Goal: Transaction & Acquisition: Purchase product/service

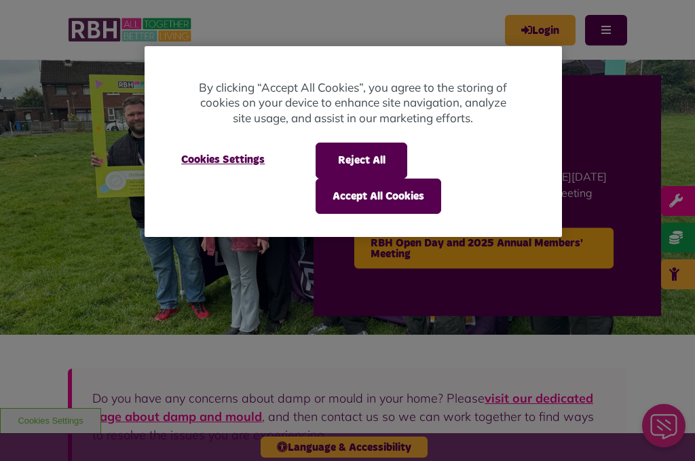
click at [381, 198] on button "Accept All Cookies" at bounding box center [379, 196] width 126 height 35
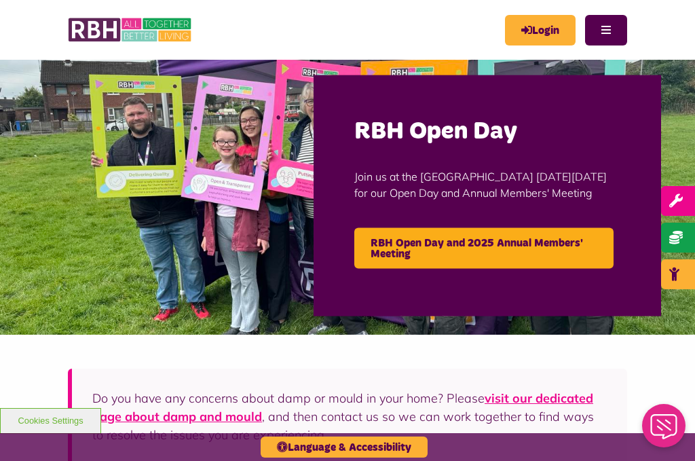
click at [535, 27] on link "Login" at bounding box center [540, 30] width 71 height 31
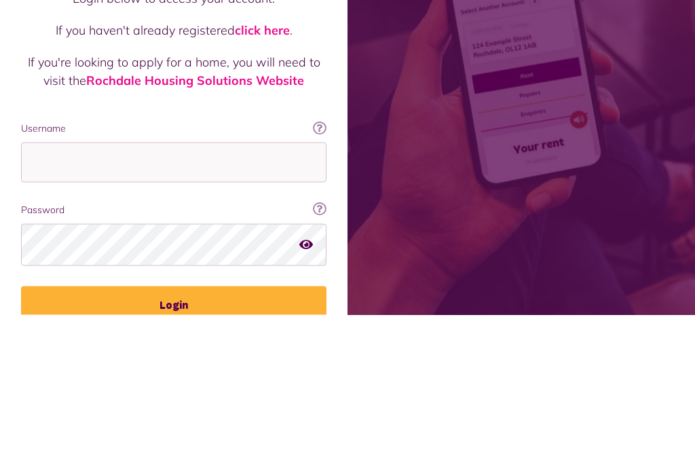
scroll to position [156, 0]
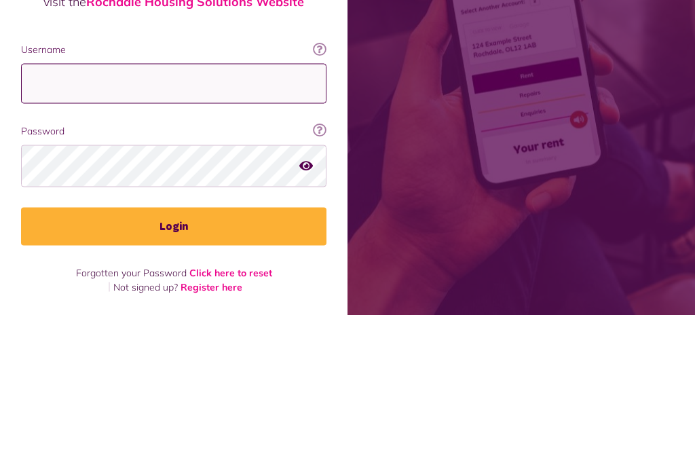
type input "**********"
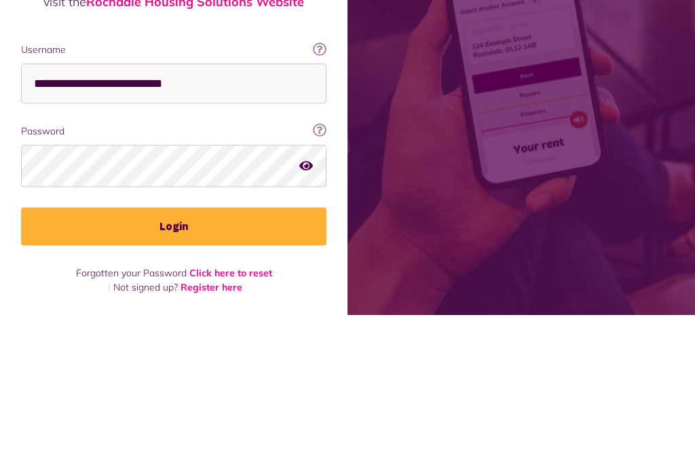
click at [174, 354] on button "Login" at bounding box center [174, 373] width 306 height 38
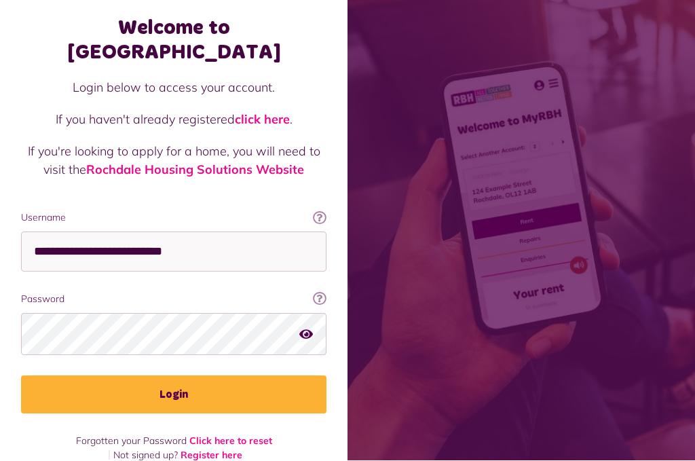
click at [310, 328] on icon "button" at bounding box center [306, 334] width 14 height 12
click at [307, 328] on icon "button" at bounding box center [307, 334] width 16 height 12
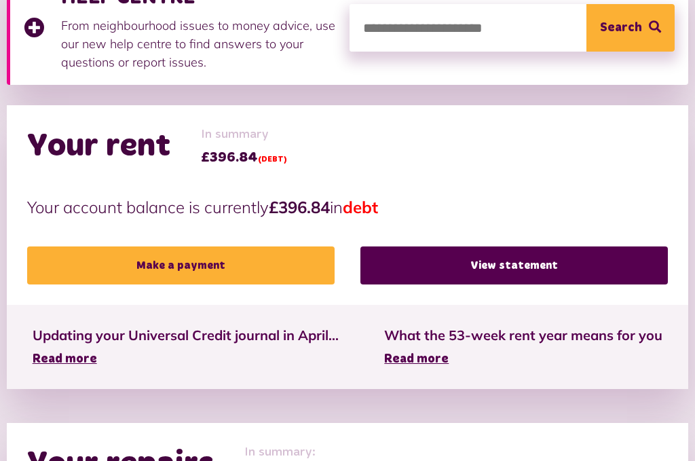
scroll to position [250, 0]
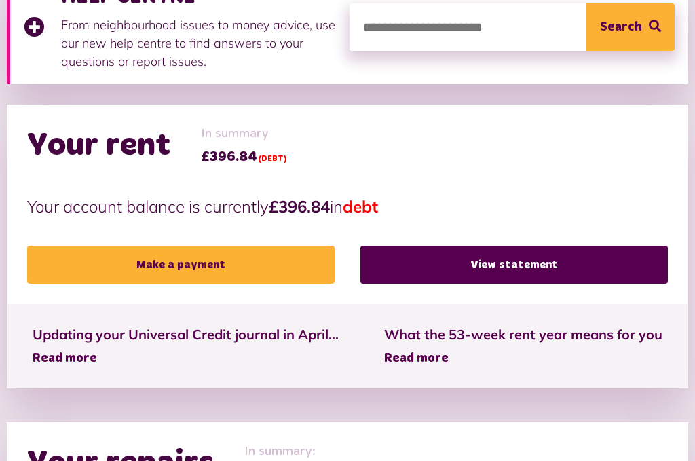
click at [458, 262] on link "View statement" at bounding box center [515, 265] width 308 height 38
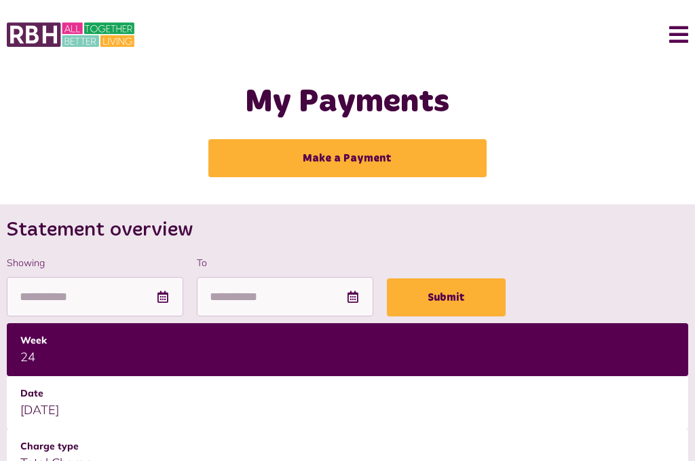
click at [316, 154] on link "Make a Payment" at bounding box center [347, 158] width 278 height 38
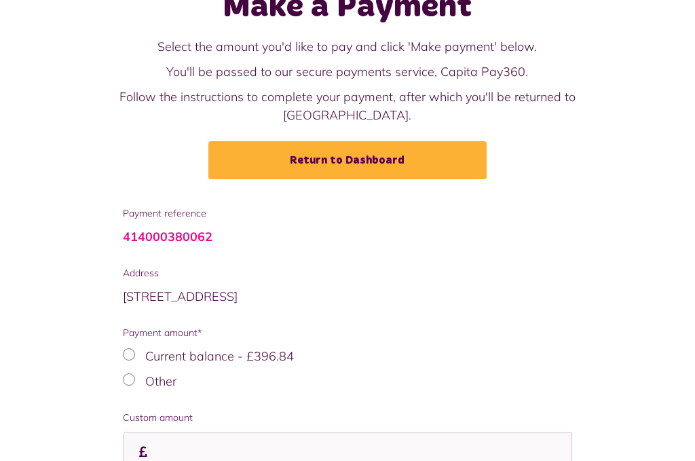
scroll to position [154, 0]
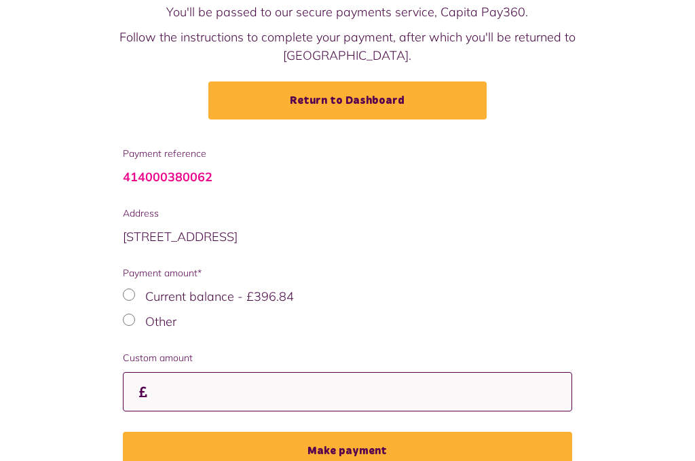
click at [176, 379] on input "Custom amount" at bounding box center [348, 393] width 450 height 40
type input "***"
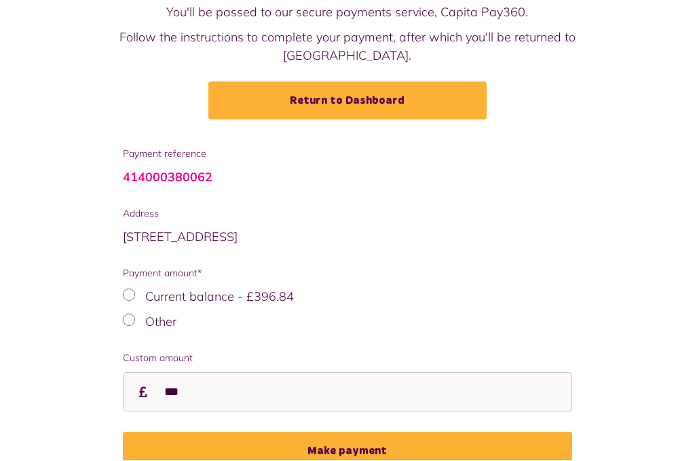
click at [337, 435] on button "Make payment" at bounding box center [348, 452] width 450 height 38
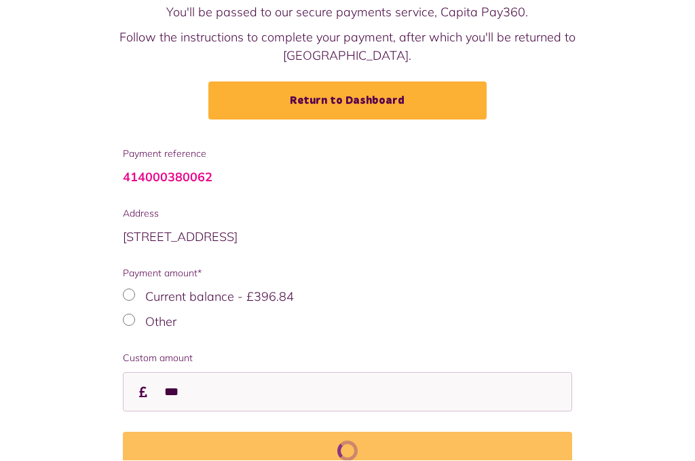
scroll to position [181, 0]
